Goal: Check status: Check status

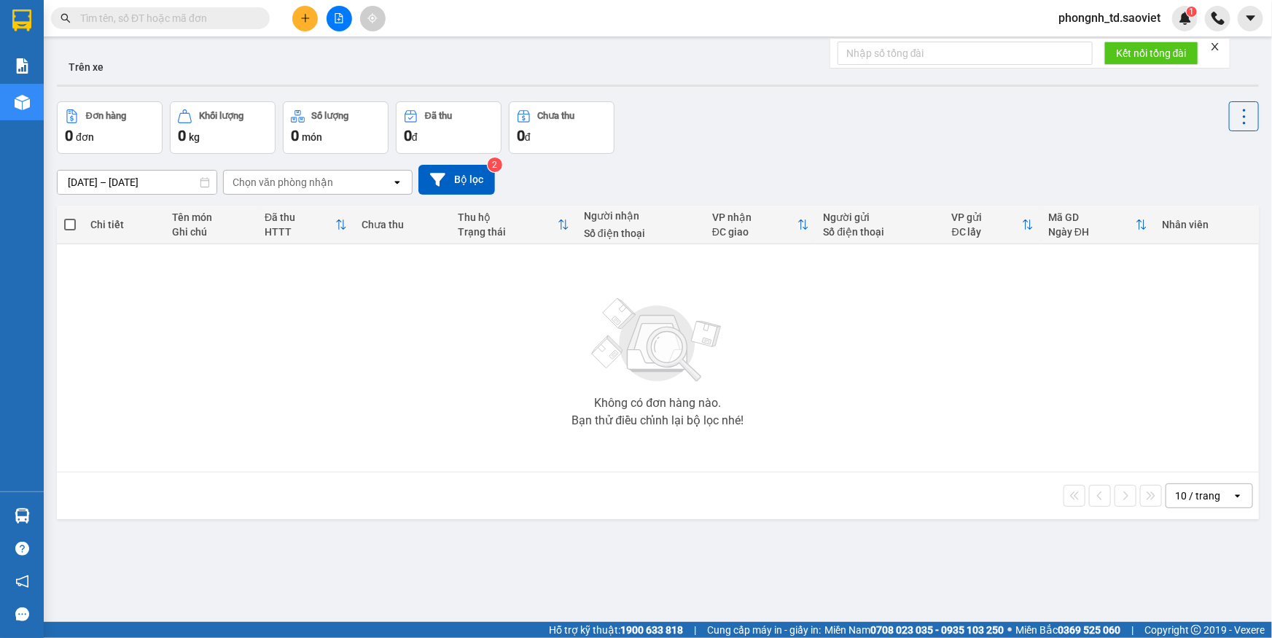
click at [249, 17] on input "text" at bounding box center [166, 18] width 172 height 16
paste input "0966799426"
type input "0966799426"
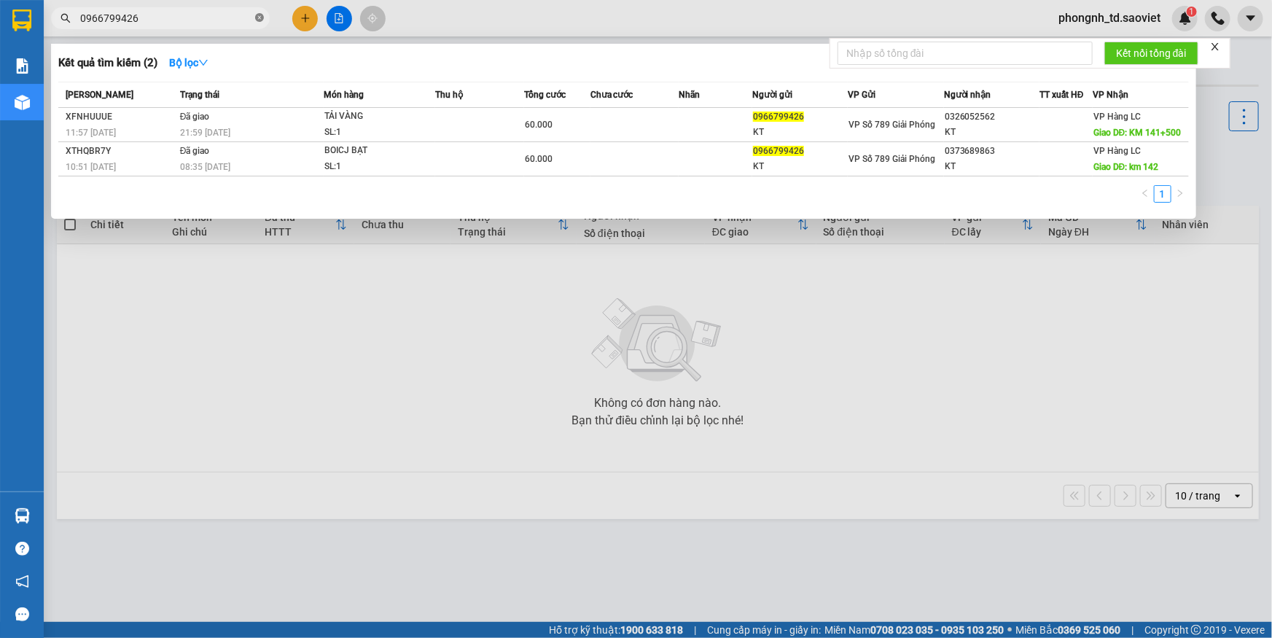
click at [261, 17] on icon "close-circle" at bounding box center [259, 17] width 9 height 9
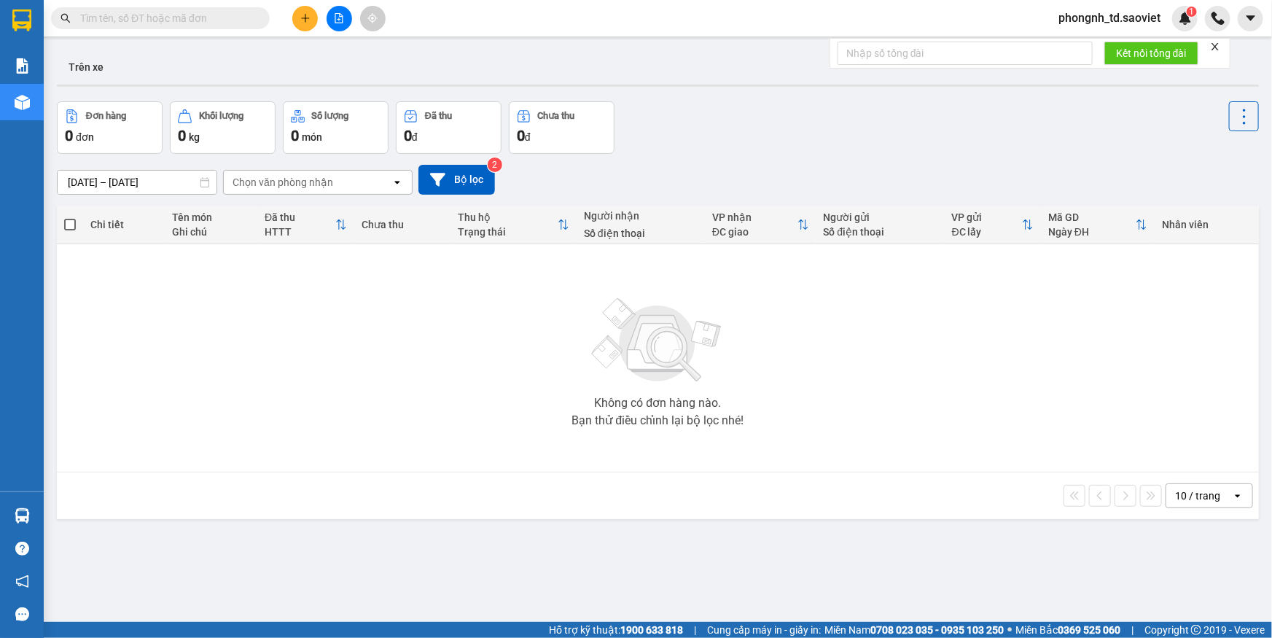
click at [168, 19] on input "text" at bounding box center [166, 18] width 172 height 16
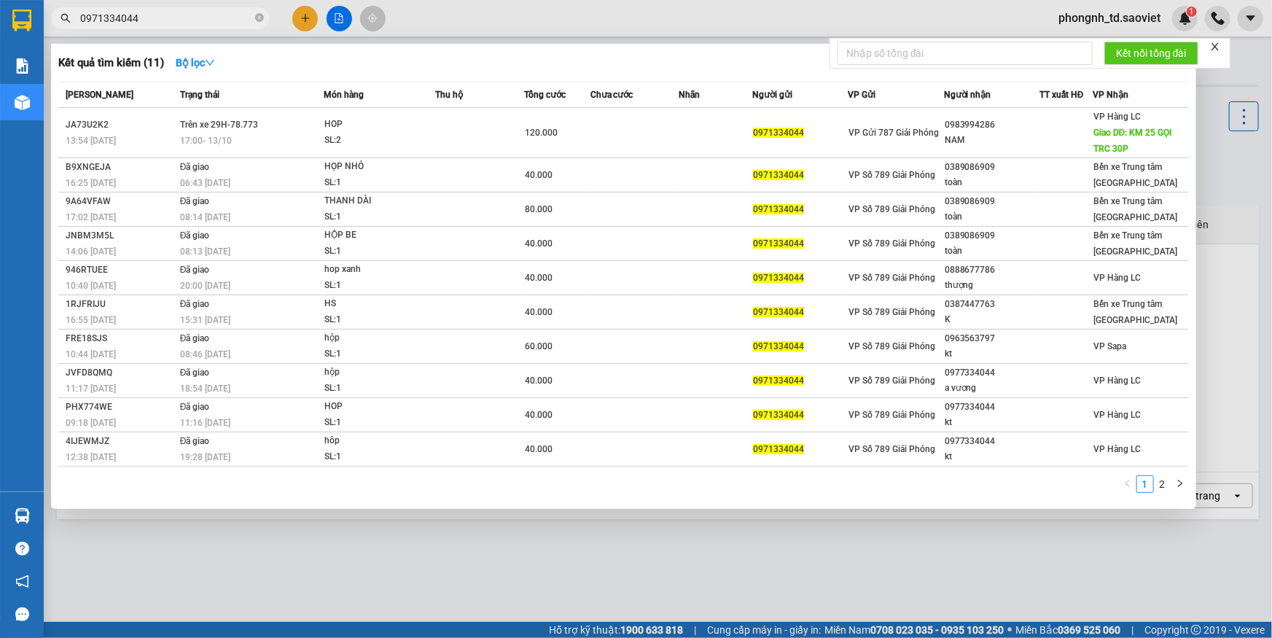
type input "0971334044"
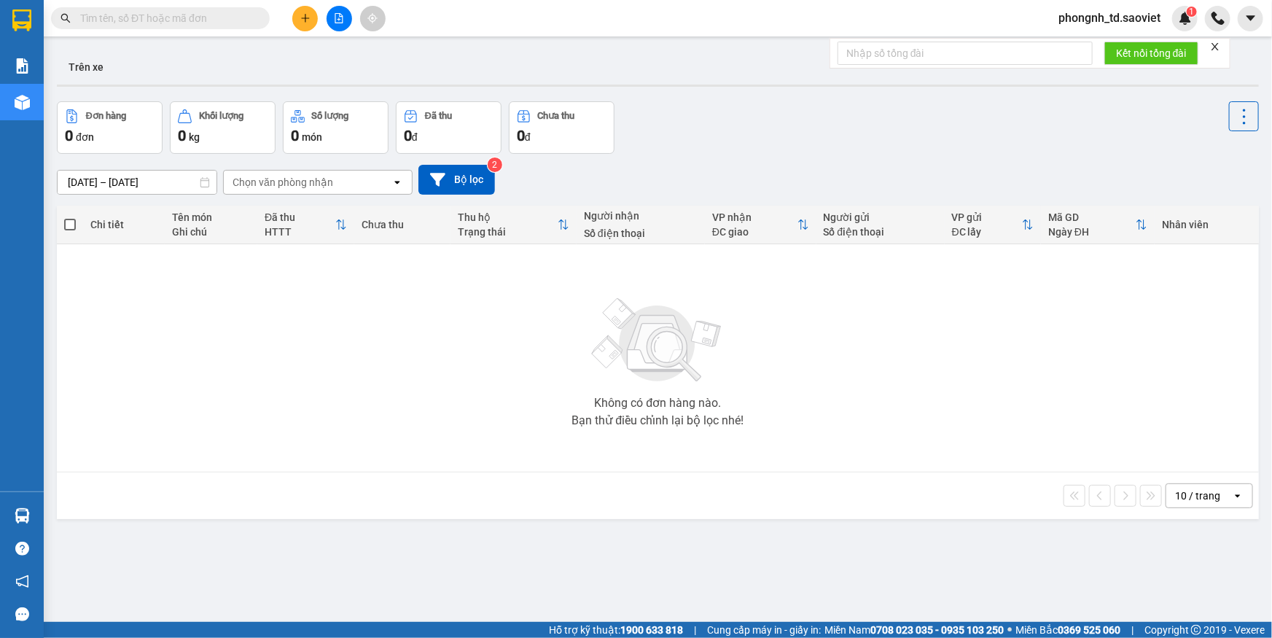
click at [220, 15] on input "text" at bounding box center [166, 18] width 172 height 16
click at [219, 18] on input "text" at bounding box center [166, 18] width 172 height 16
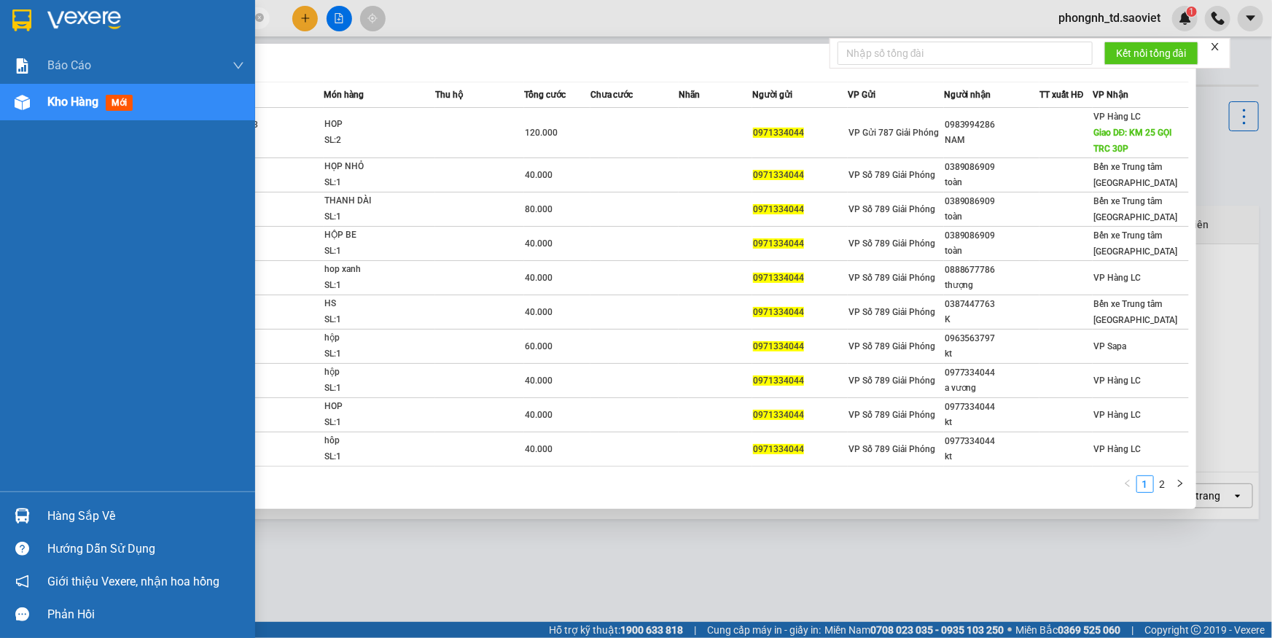
drag, startPoint x: 180, startPoint y: 22, endPoint x: 0, endPoint y: 23, distance: 180.0
click at [0, 23] on section "Kết quả tìm kiếm ( 11 ) Bộ lọc Mã ĐH Trạng thái Món hàng Thu hộ Tổng cước Chưa …" at bounding box center [636, 319] width 1272 height 638
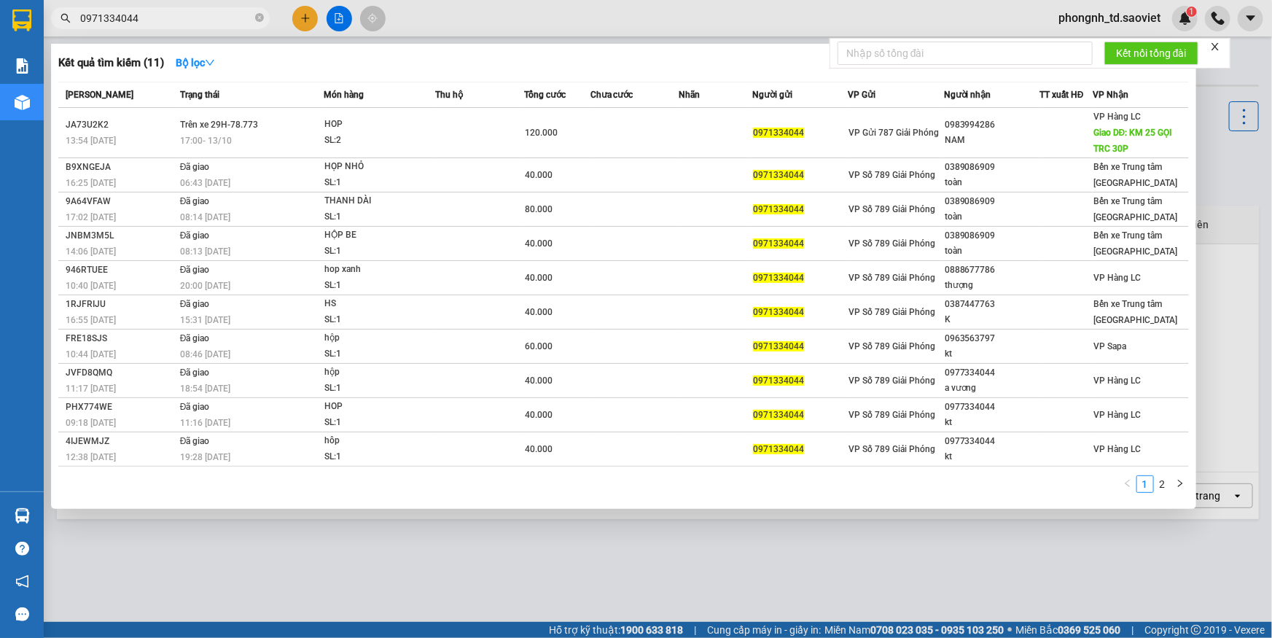
type input "0971334044"
click at [512, 49] on div "Kết quả tìm kiếm ( 11 ) Bộ lọc Mã ĐH Trạng thái Món hàng Thu hộ Tổng cước Chưa …" at bounding box center [623, 276] width 1145 height 465
click at [520, 548] on div at bounding box center [636, 319] width 1272 height 638
